Goal: Check status: Check status

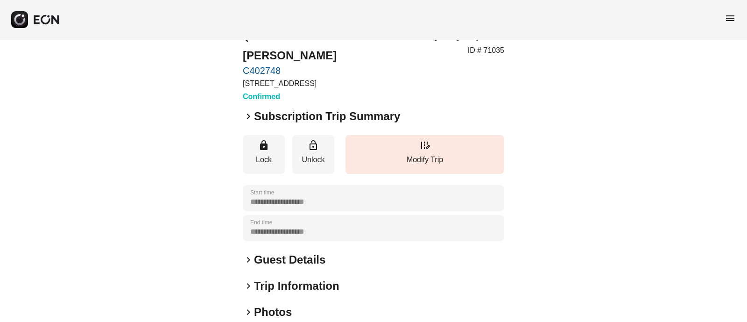
scroll to position [11, 0]
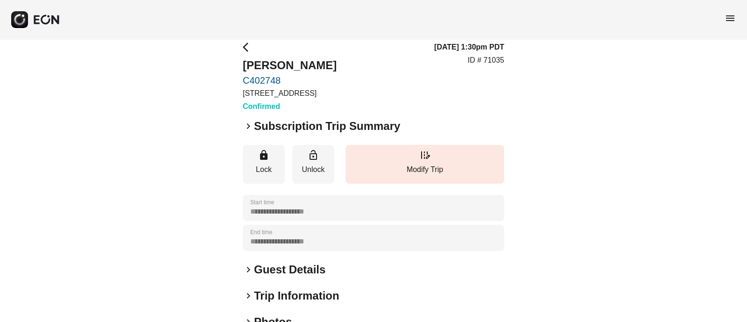
click at [249, 126] on span "keyboard_arrow_right" at bounding box center [248, 125] width 11 height 11
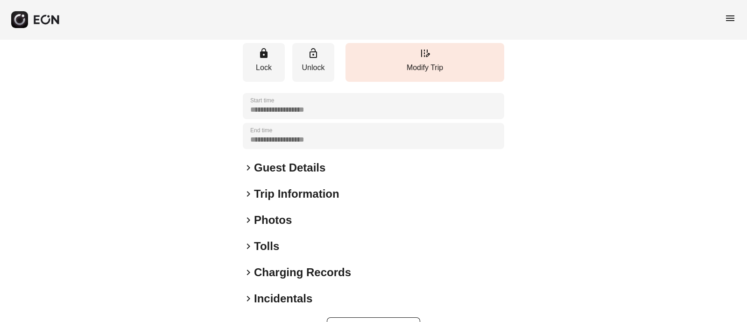
scroll to position [297, 0]
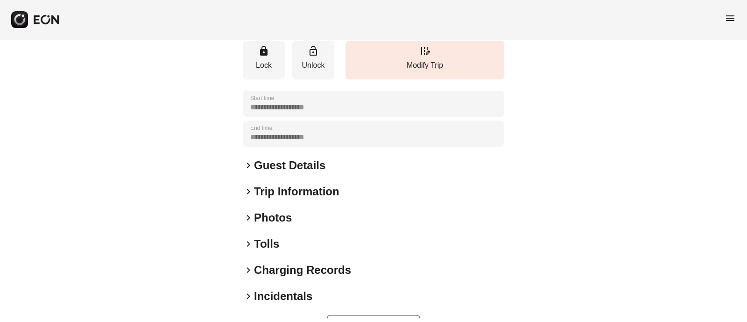
click at [241, 157] on div "**********" at bounding box center [373, 46] width 747 height 609
click at [250, 166] on span "keyboard_arrow_right" at bounding box center [248, 165] width 11 height 11
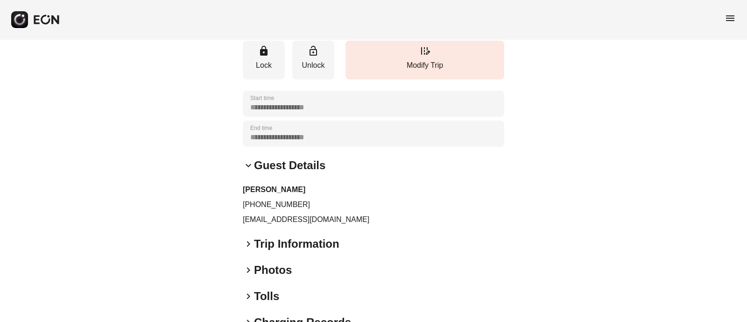
scroll to position [331, 0]
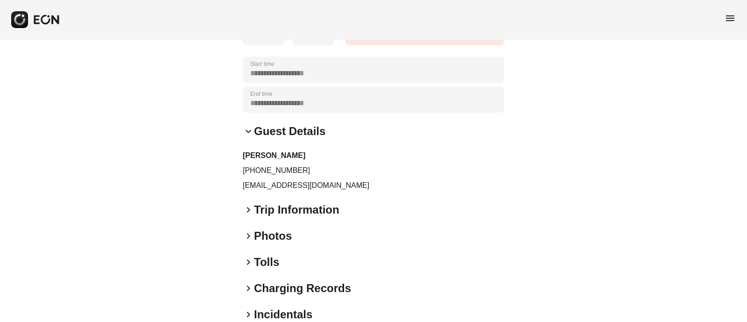
click at [248, 216] on div "keyboard_arrow_right Trip Information" at bounding box center [373, 209] width 261 height 15
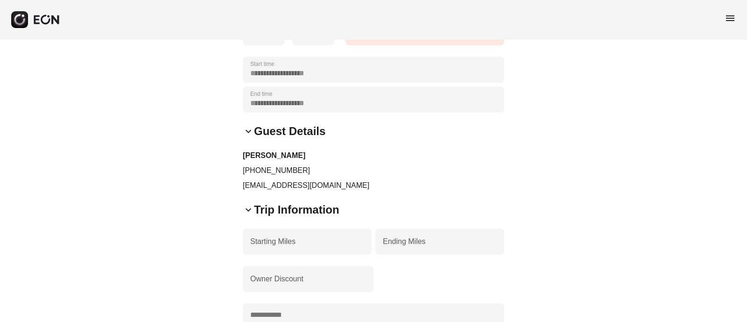
click at [248, 216] on div "keyboard_arrow_down Trip Information" at bounding box center [373, 209] width 261 height 15
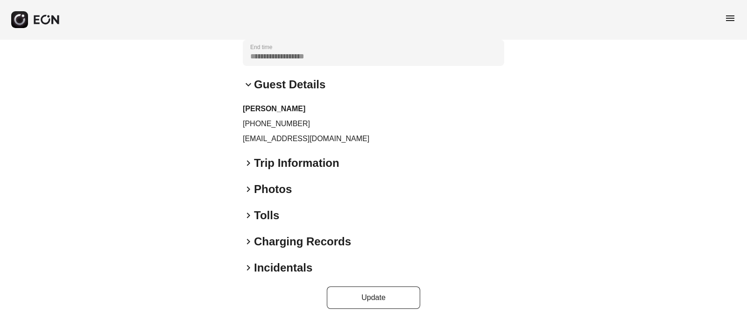
scroll to position [371, 0]
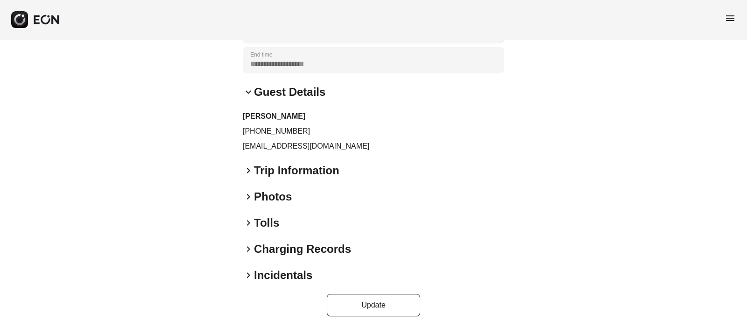
click at [245, 253] on span "keyboard_arrow_right" at bounding box center [248, 248] width 11 height 11
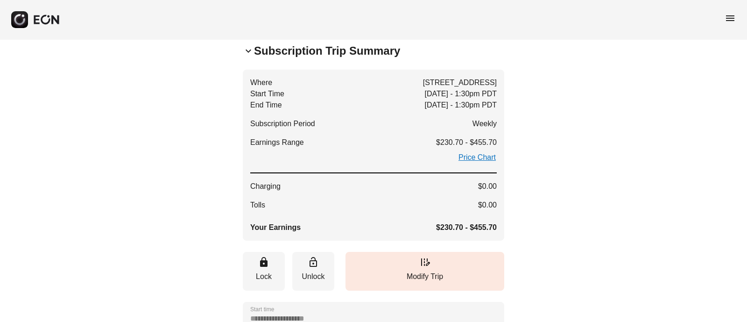
scroll to position [85, 0]
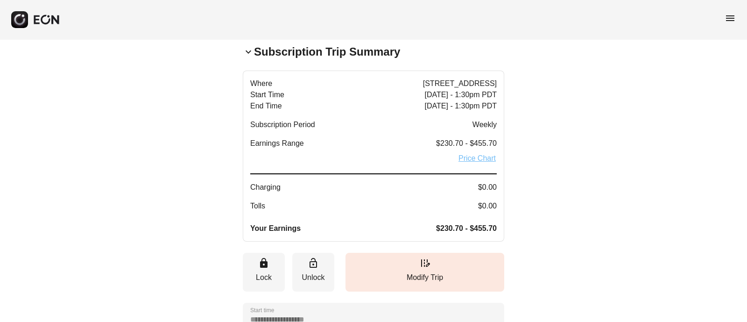
click at [469, 158] on link "Price Chart" at bounding box center [476, 158] width 39 height 11
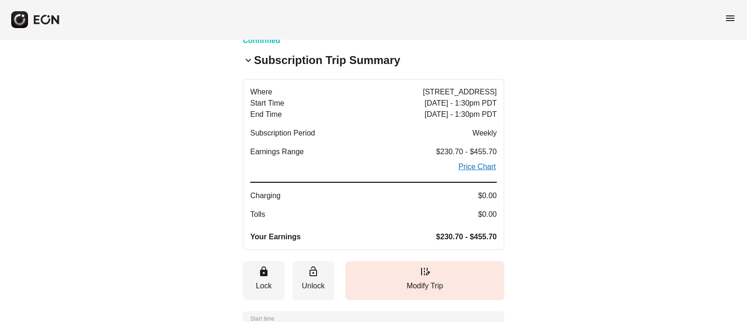
scroll to position [0, 0]
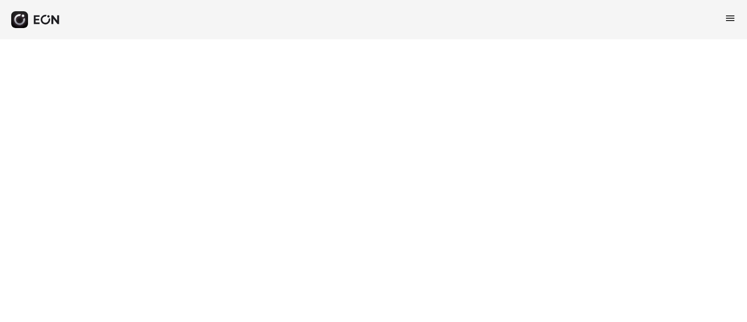
select select "**"
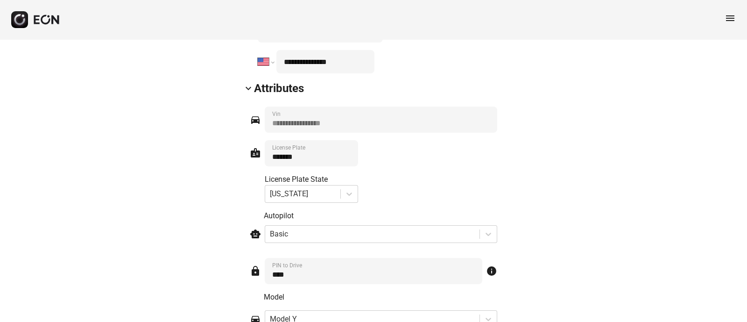
scroll to position [1321, 0]
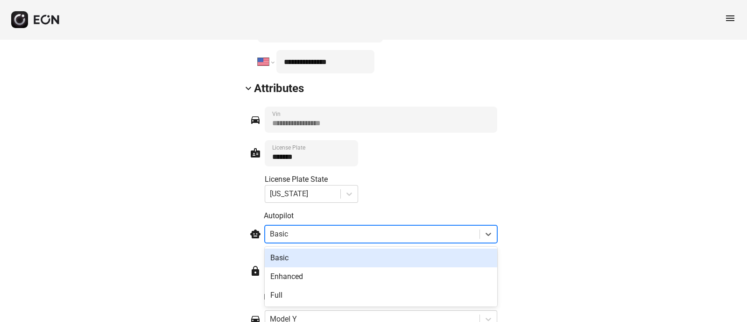
click at [342, 232] on div at bounding box center [372, 233] width 205 height 13
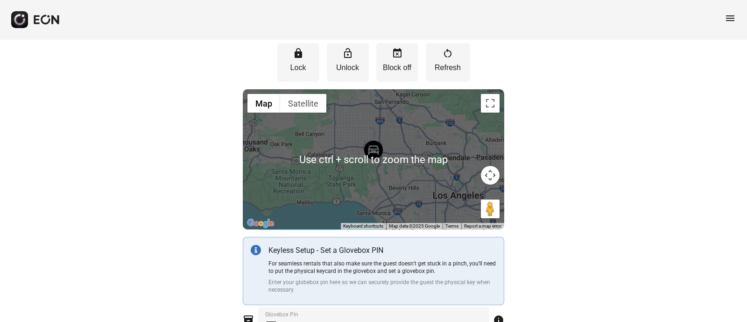
scroll to position [0, 0]
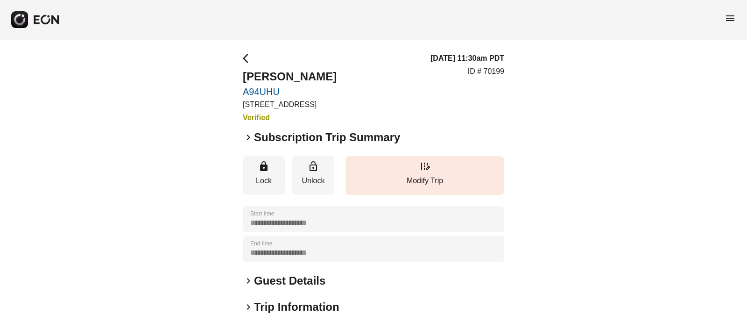
scroll to position [2, 0]
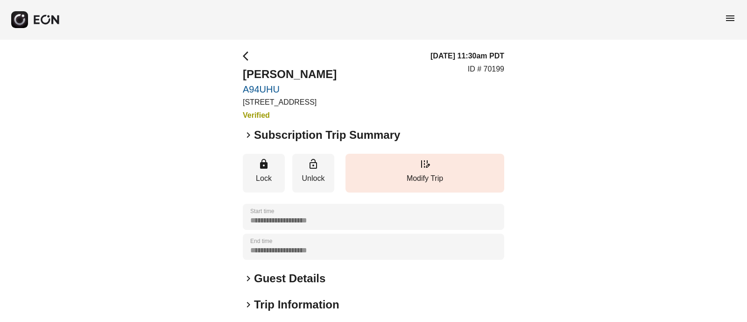
click at [236, 91] on div "**********" at bounding box center [373, 250] width 747 height 427
copy link "A94UHU"
